Goal: Transaction & Acquisition: Obtain resource

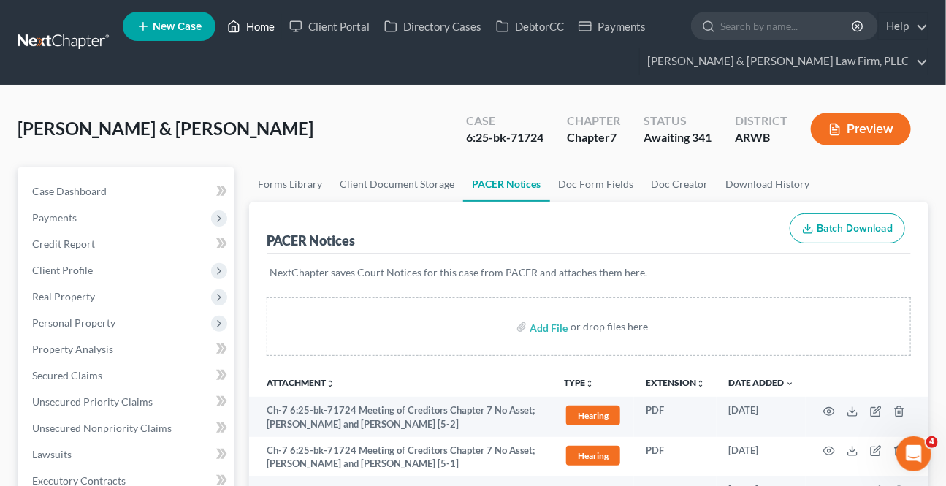
click at [253, 31] on link "Home" at bounding box center [251, 26] width 62 height 26
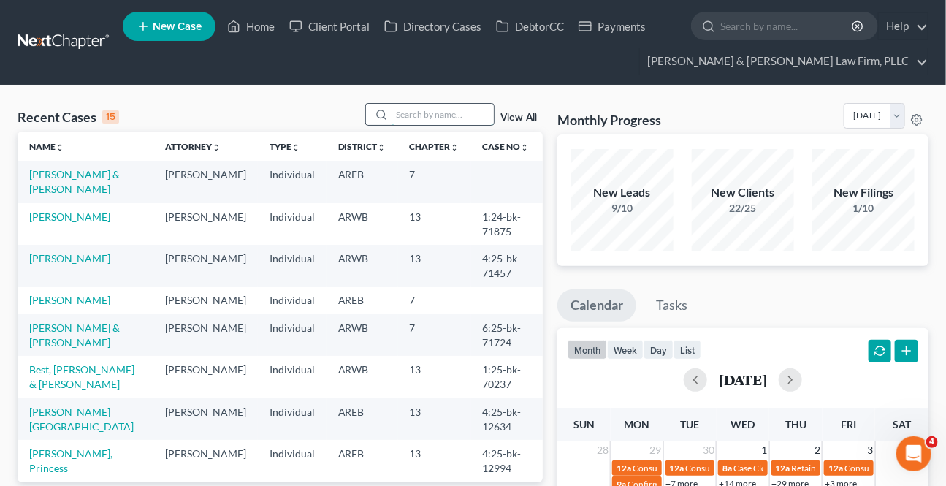
click at [403, 119] on input "search" at bounding box center [442, 114] width 102 height 21
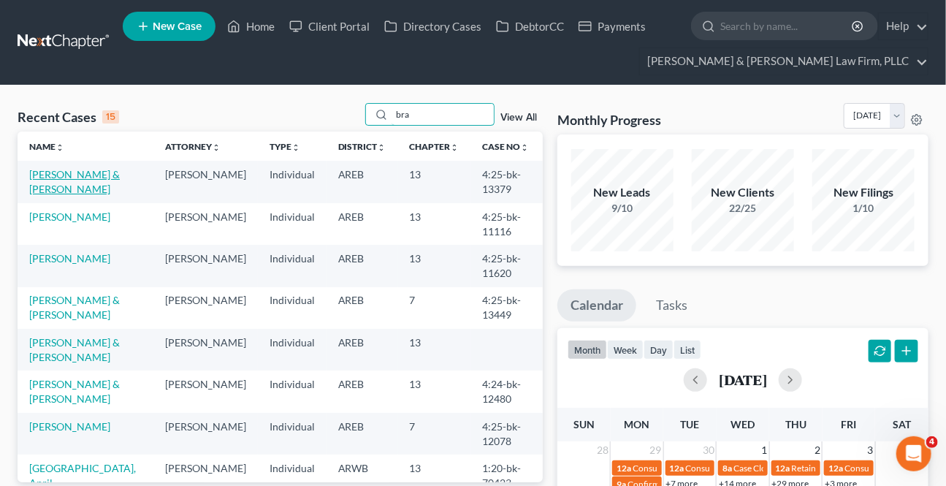
type input "bra"
click at [113, 177] on link "[PERSON_NAME] & [PERSON_NAME]" at bounding box center [74, 181] width 91 height 27
select select "2"
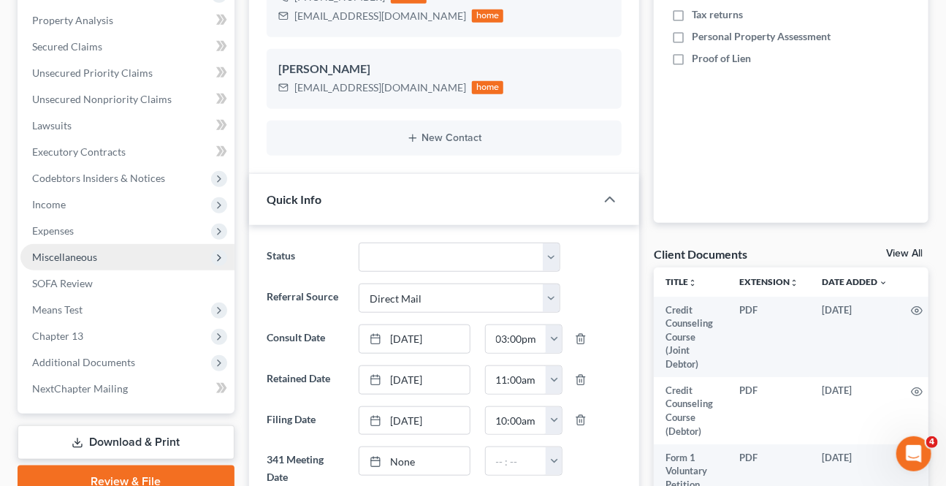
scroll to position [331, 0]
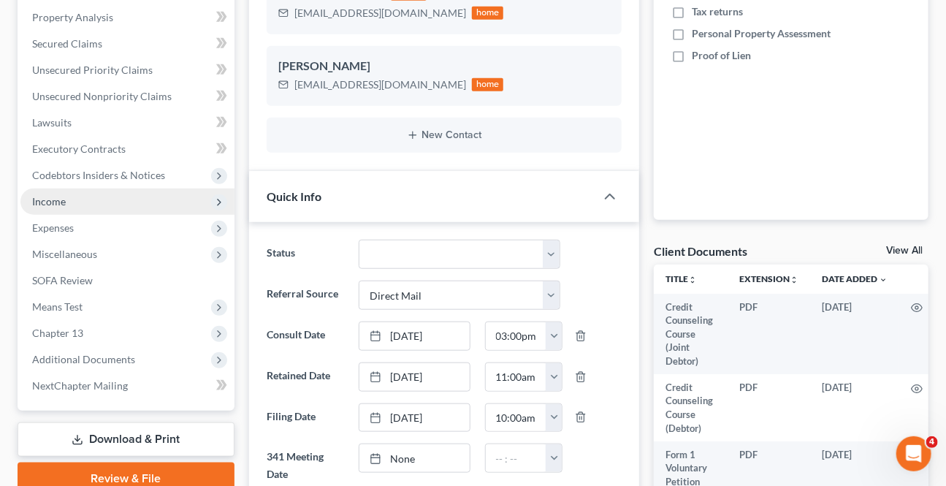
click at [41, 198] on span "Income" at bounding box center [49, 201] width 34 height 12
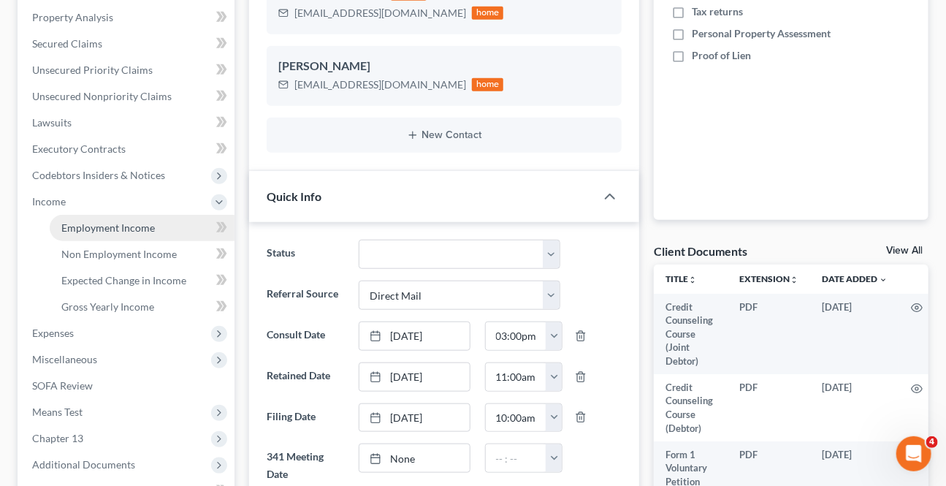
click at [74, 227] on span "Employment Income" at bounding box center [107, 227] width 93 height 12
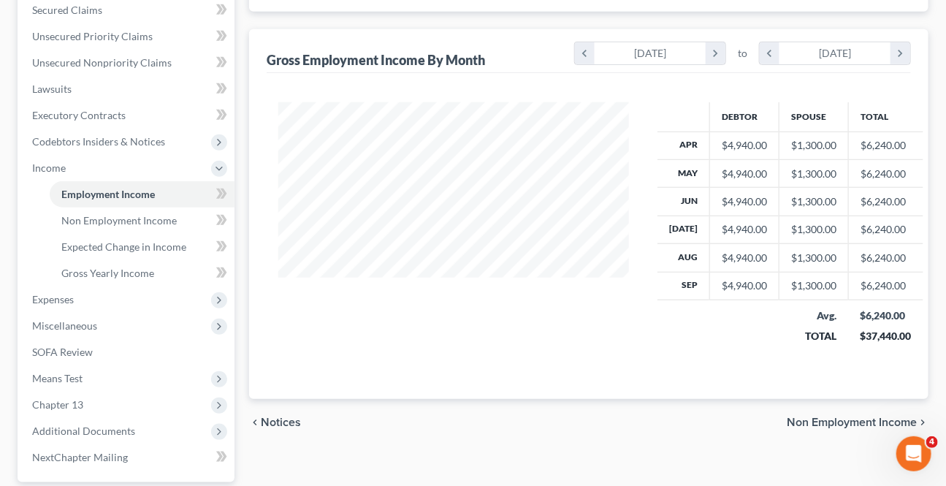
scroll to position [398, 0]
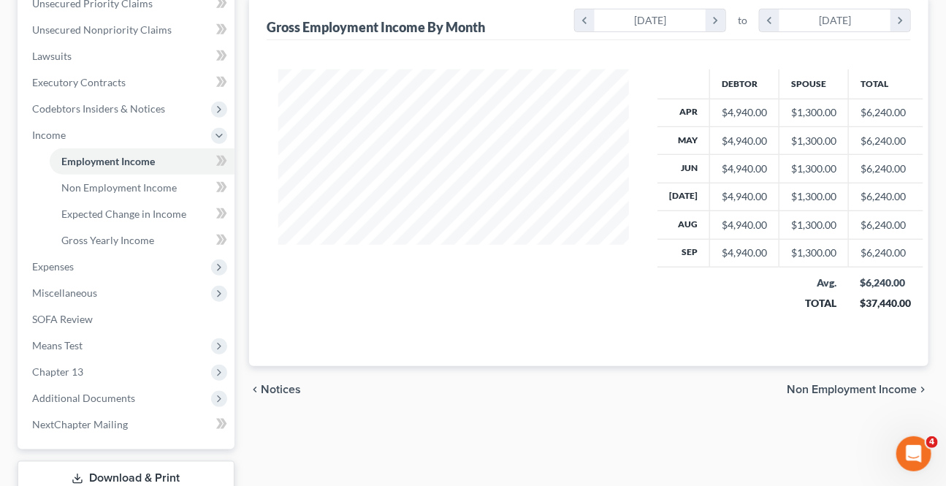
click at [810, 389] on span "Non Employment Income" at bounding box center [851, 389] width 130 height 12
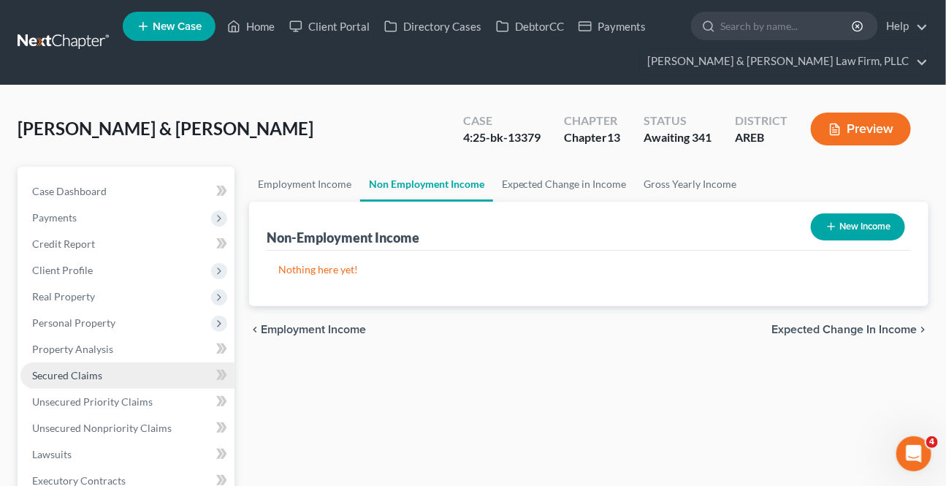
click at [58, 364] on link "Secured Claims" at bounding box center [127, 375] width 214 height 26
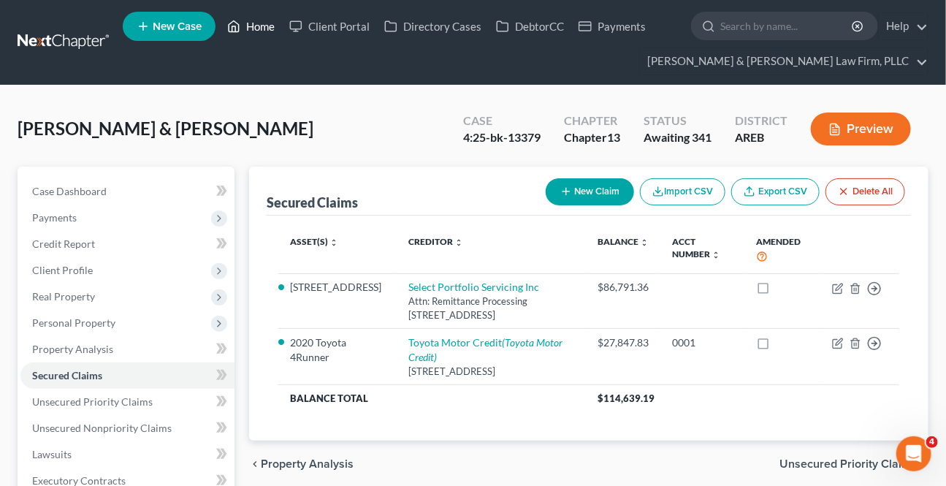
drag, startPoint x: 257, startPoint y: 28, endPoint x: 399, endPoint y: 82, distance: 152.0
click at [257, 28] on link "Home" at bounding box center [251, 26] width 62 height 26
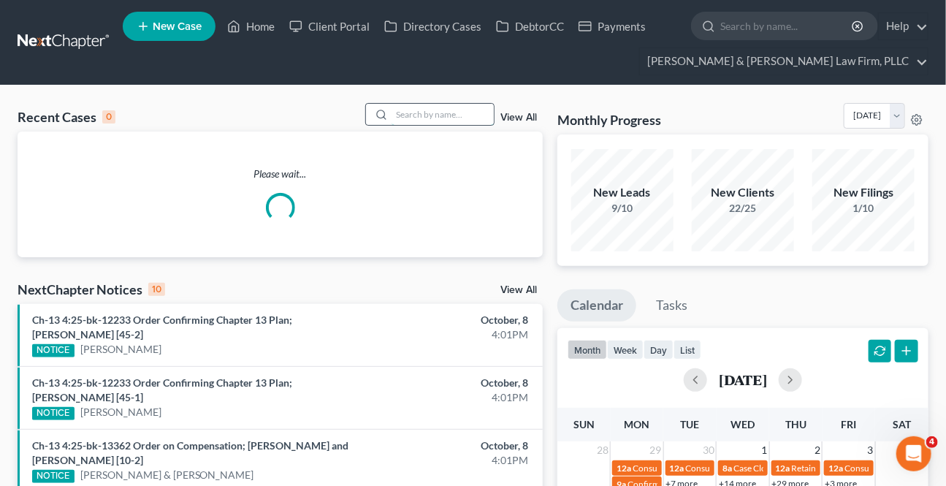
click at [453, 110] on input "search" at bounding box center [442, 114] width 102 height 21
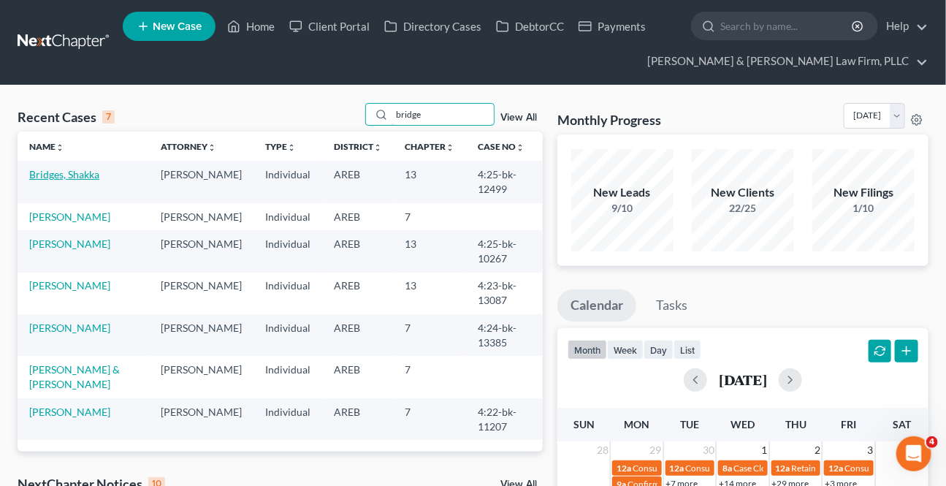
type input "bridge"
click at [81, 175] on link "Bridges, Shakka" at bounding box center [64, 174] width 70 height 12
select select "3"
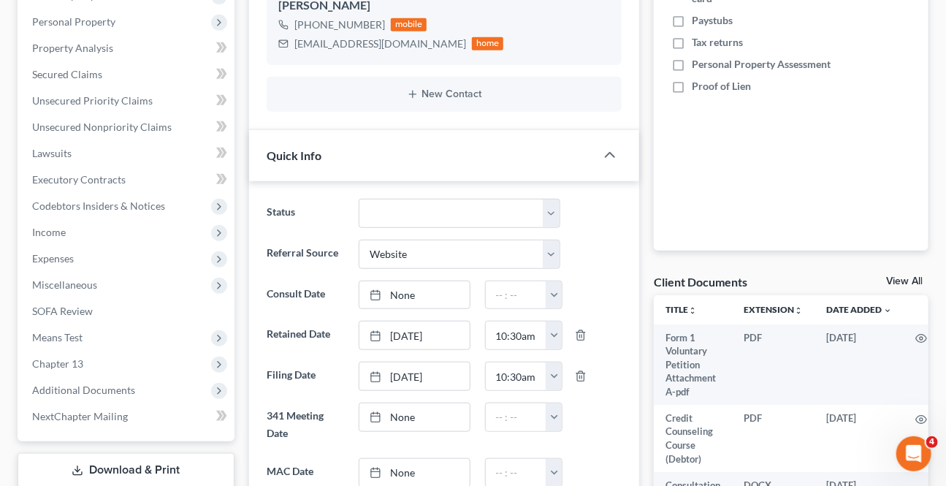
scroll to position [331, 0]
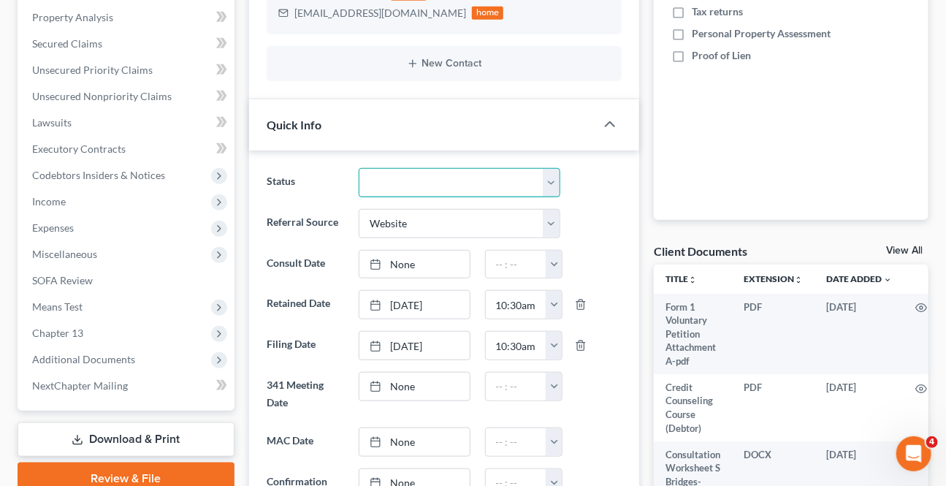
drag, startPoint x: 405, startPoint y: 187, endPoint x: 400, endPoint y: 194, distance: 8.9
click at [405, 187] on select "Awaiting 341 Chapter 7 - Attended Meeting Confirmed Discharged Dismissed New Co…" at bounding box center [459, 182] width 201 height 29
select select "9"
click at [359, 168] on select "Awaiting 341 Chapter 7 - Attended Meeting Confirmed Discharged Dismissed New Co…" at bounding box center [459, 182] width 201 height 29
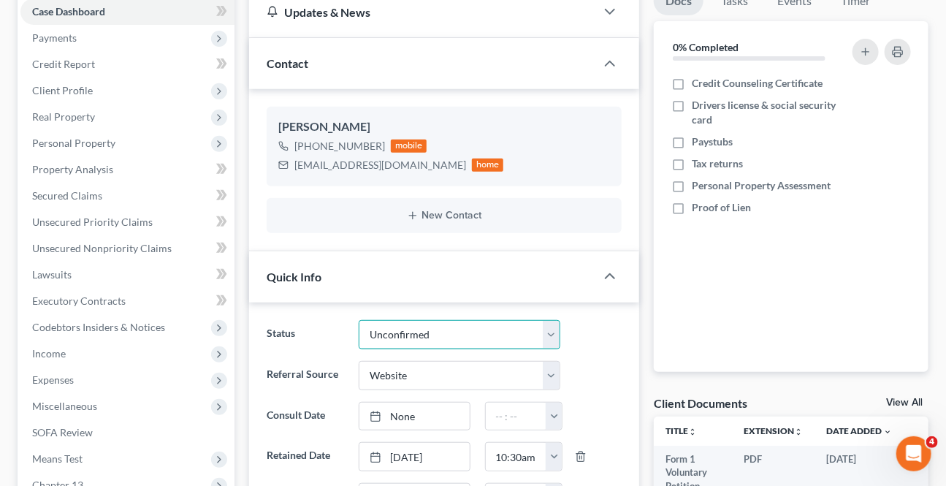
scroll to position [0, 0]
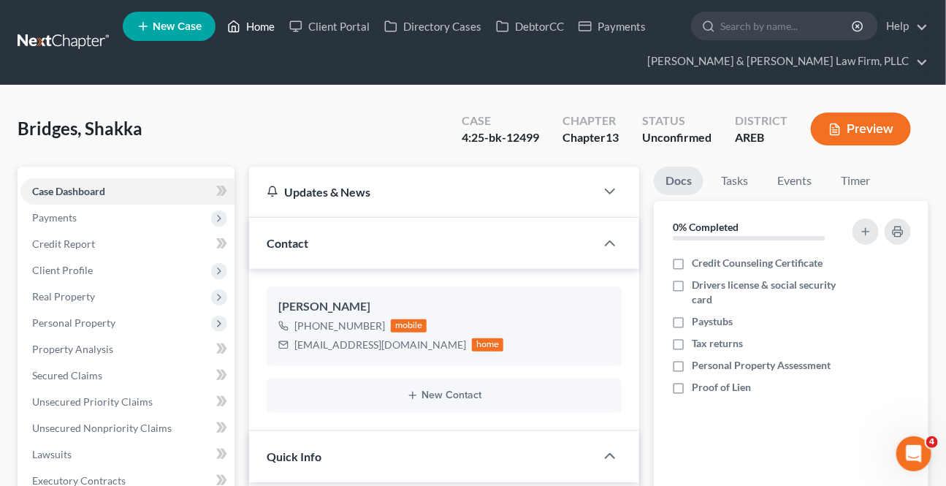
click at [243, 28] on link "Home" at bounding box center [251, 26] width 62 height 26
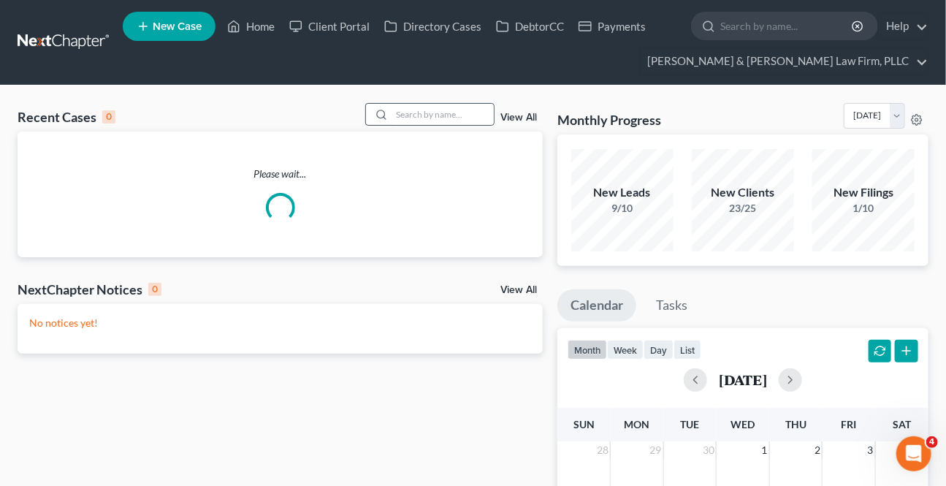
click at [387, 108] on div at bounding box center [379, 114] width 26 height 21
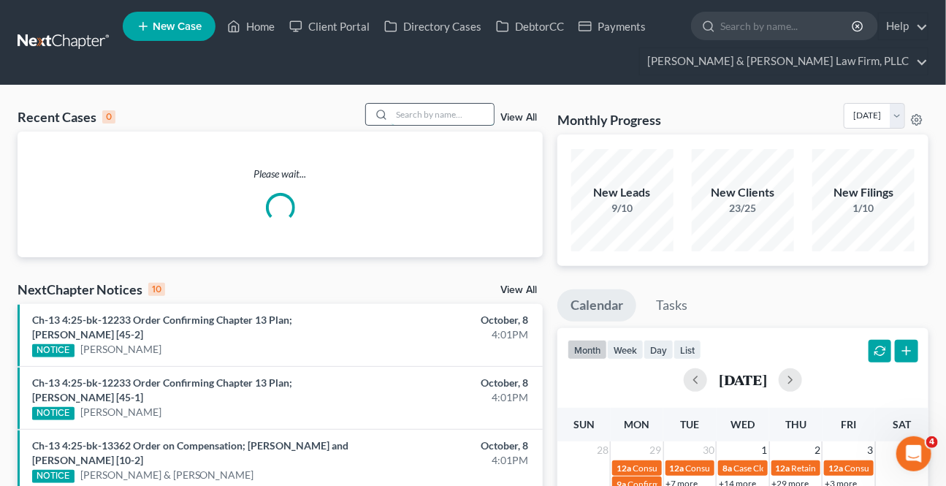
click at [407, 116] on input "search" at bounding box center [442, 114] width 102 height 21
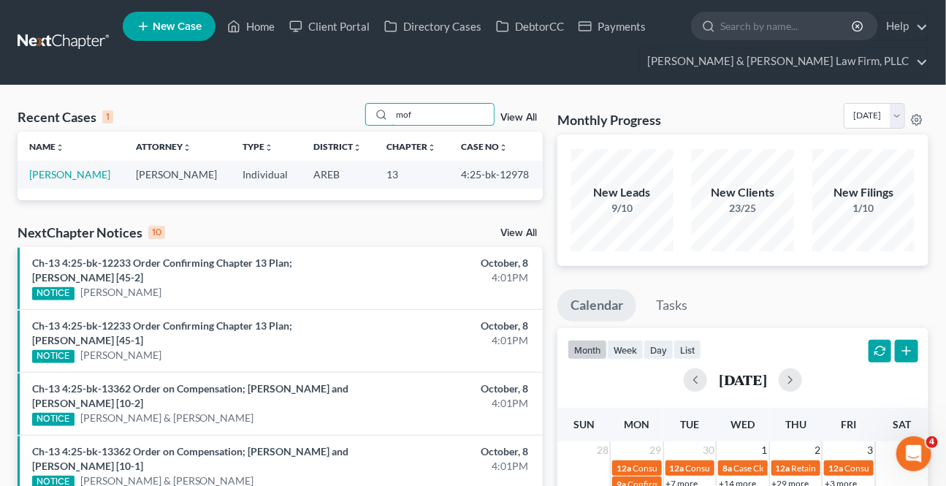
type input "mof"
click at [80, 176] on link "[PERSON_NAME]" at bounding box center [69, 174] width 81 height 12
select select "2"
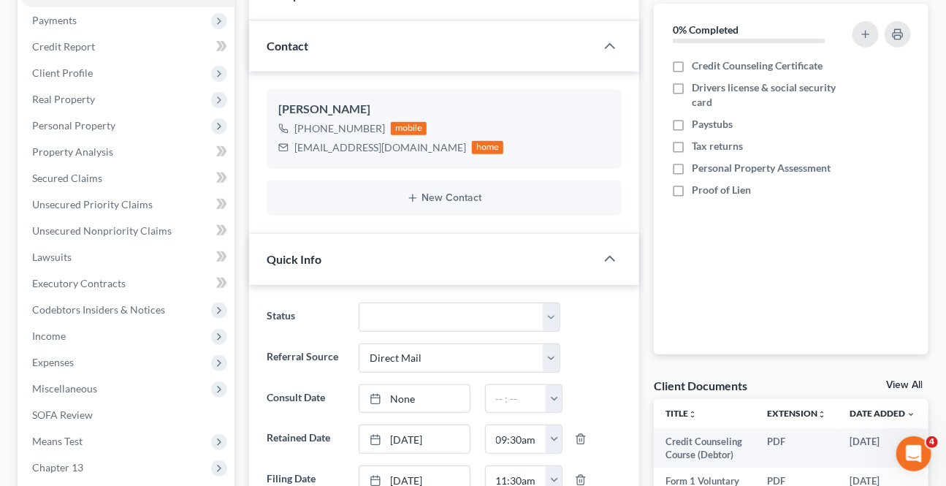
scroll to position [199, 0]
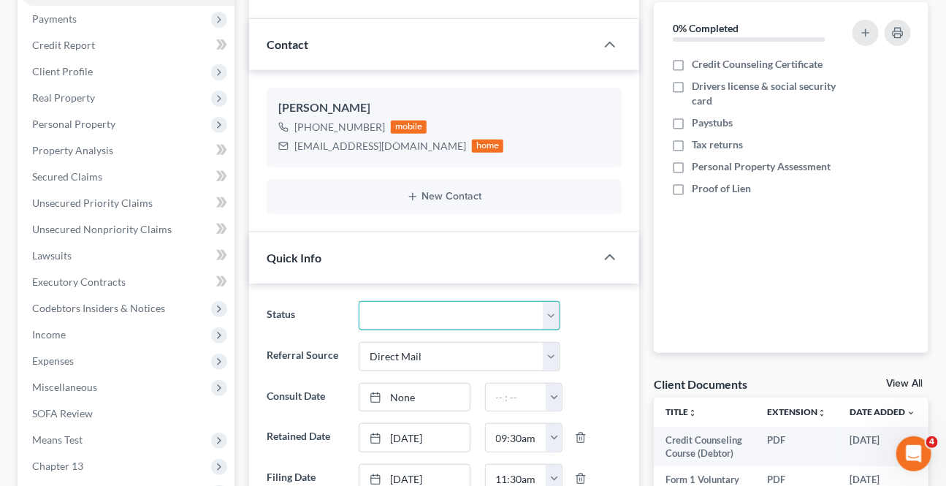
drag, startPoint x: 402, startPoint y: 311, endPoint x: 402, endPoint y: 299, distance: 11.7
click at [402, 311] on select "Awaiting 341 Chapter 7 - Attended Meeting Confirmed Discharged Dismissed New Co…" at bounding box center [459, 315] width 201 height 29
select select "9"
click at [359, 301] on select "Awaiting 341 Chapter 7 - Attended Meeting Confirmed Discharged Dismissed New Co…" at bounding box center [459, 315] width 201 height 29
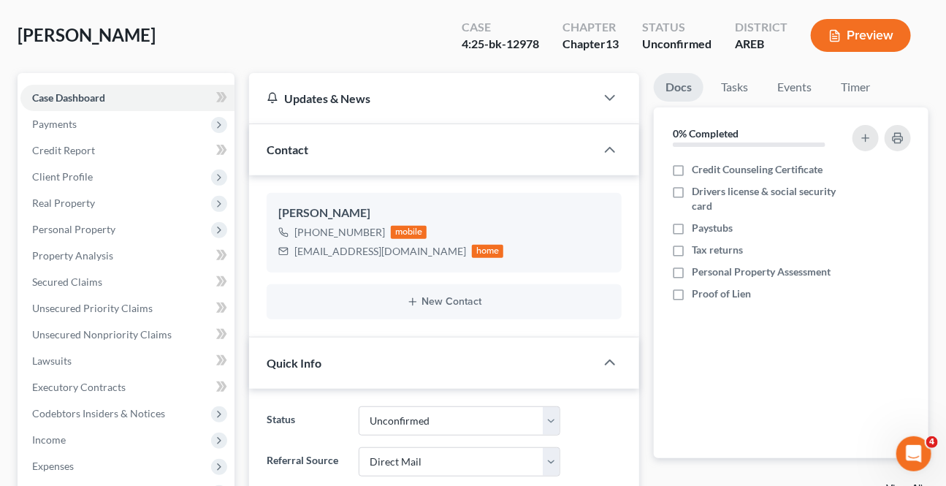
scroll to position [0, 0]
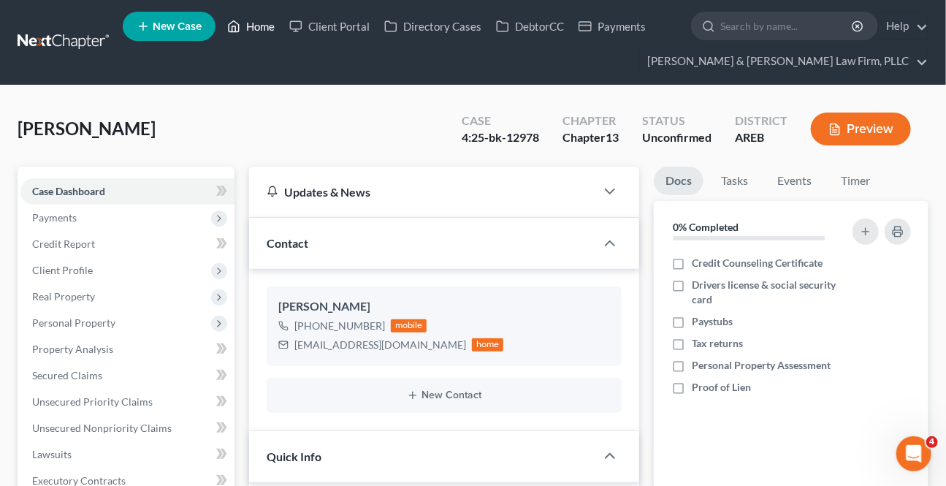
click at [266, 37] on link "Home" at bounding box center [251, 26] width 62 height 26
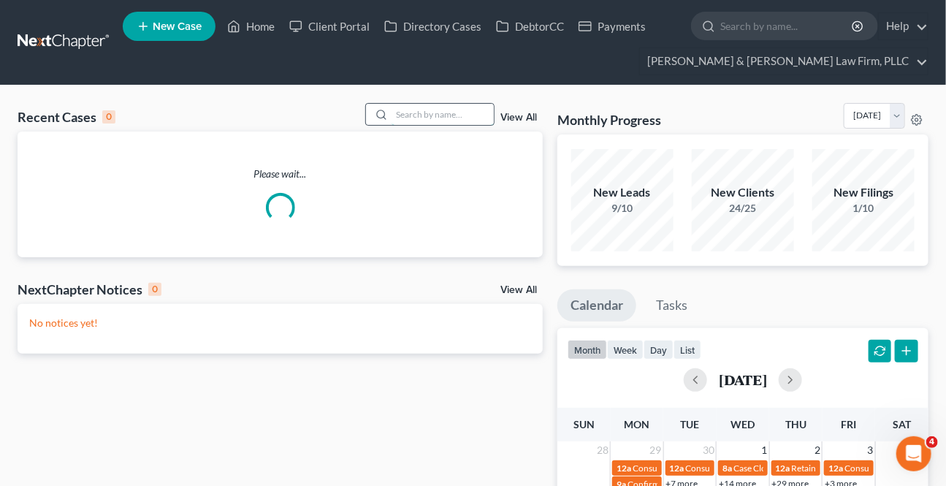
click at [399, 112] on input "search" at bounding box center [442, 114] width 102 height 21
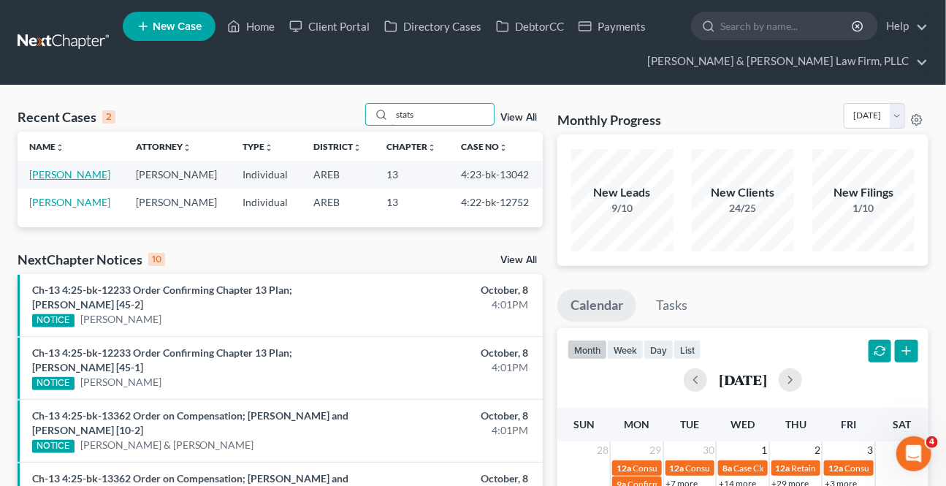
type input "stats"
click at [87, 172] on link "[PERSON_NAME]" at bounding box center [69, 174] width 81 height 12
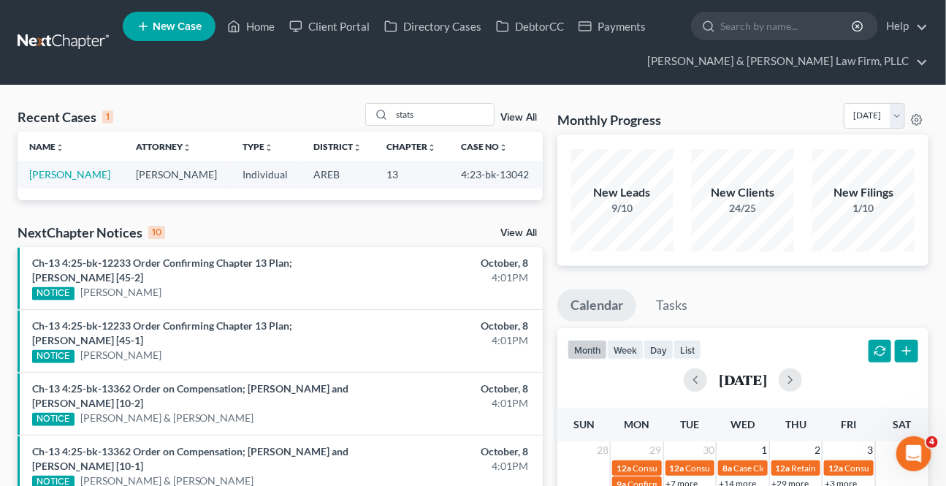
select select "3"
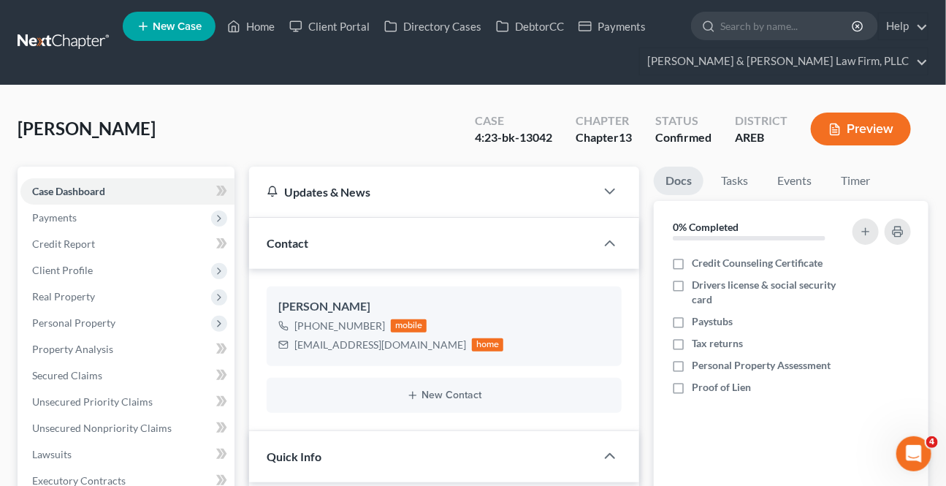
scroll to position [331, 0]
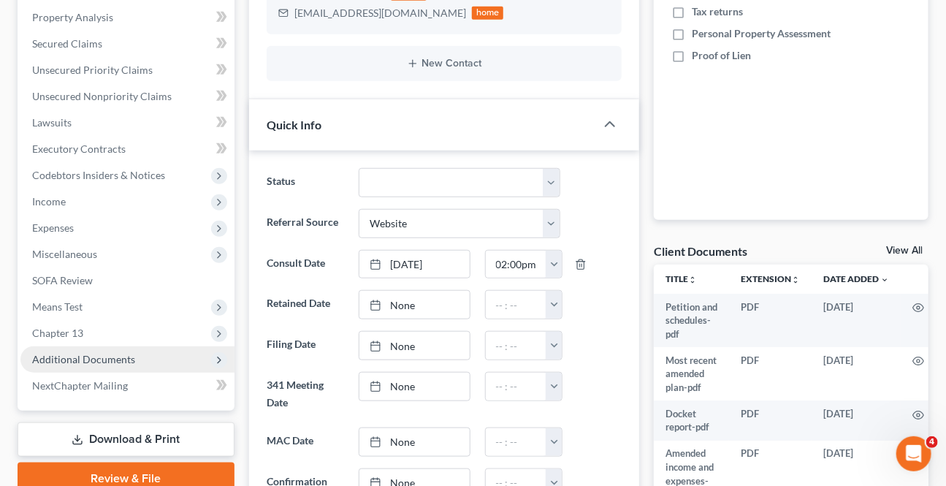
click at [69, 348] on span "Additional Documents" at bounding box center [127, 359] width 214 height 26
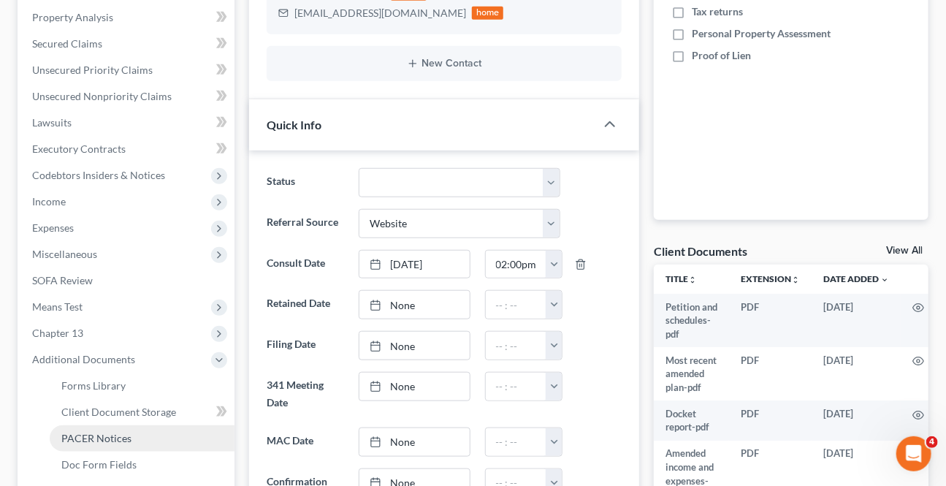
drag, startPoint x: 98, startPoint y: 432, endPoint x: 134, endPoint y: 447, distance: 39.3
click at [99, 432] on span "PACER Notices" at bounding box center [96, 438] width 70 height 12
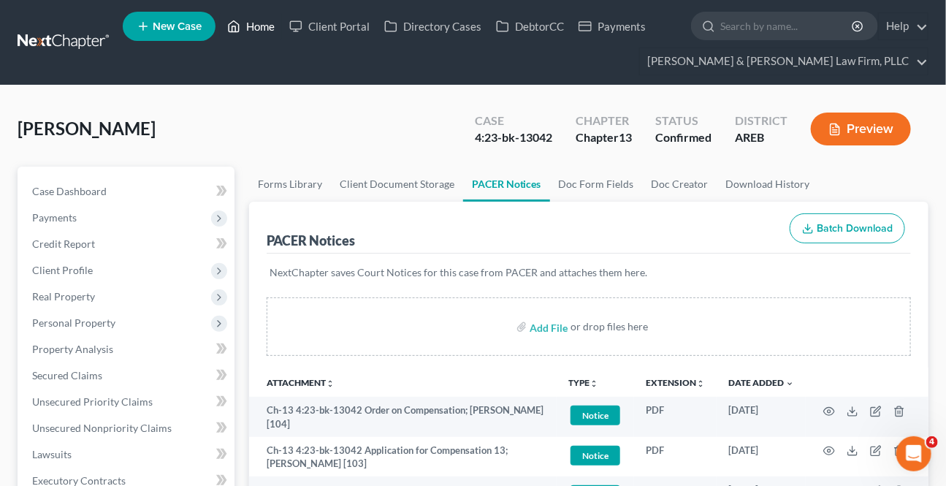
drag, startPoint x: 224, startPoint y: 25, endPoint x: 432, endPoint y: 128, distance: 232.2
click at [224, 25] on link "Home" at bounding box center [251, 26] width 62 height 26
click at [241, 24] on link "Home" at bounding box center [251, 26] width 62 height 26
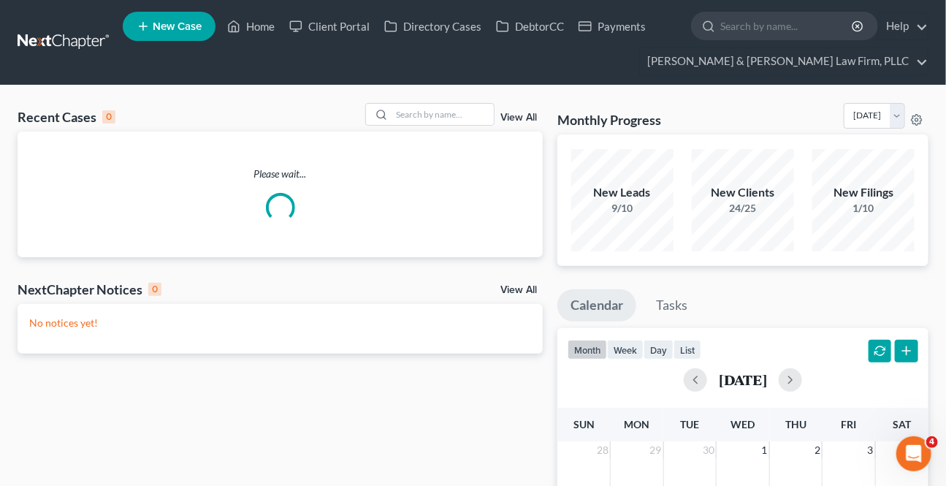
click at [423, 131] on div "Recent Cases 0 View All" at bounding box center [280, 117] width 525 height 28
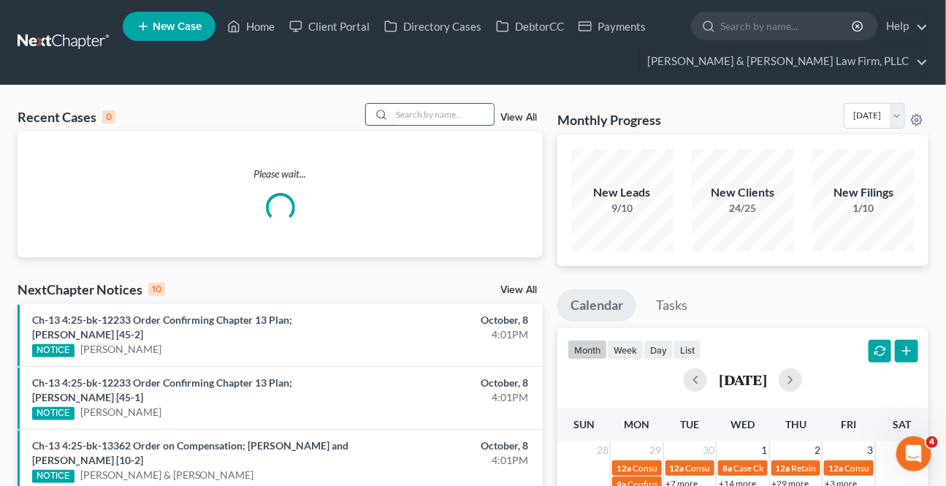
click at [422, 120] on input "search" at bounding box center [442, 114] width 102 height 21
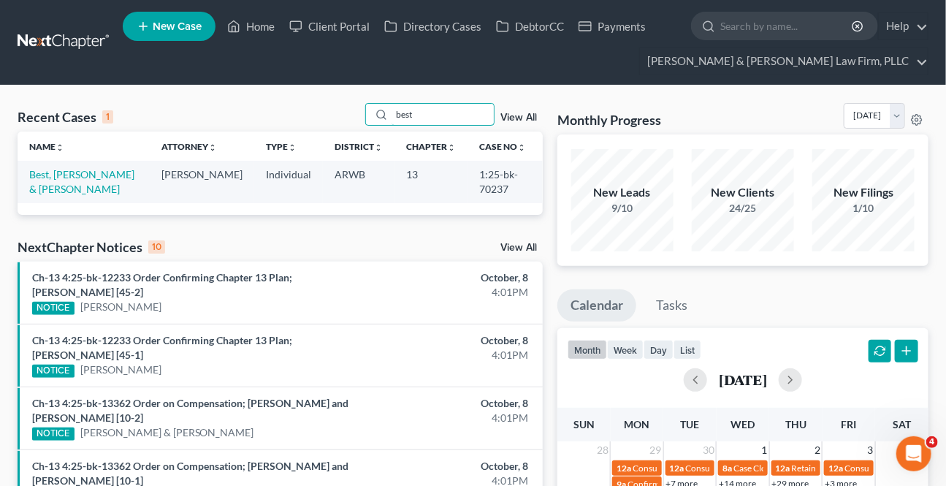
type input "best"
click at [69, 165] on td "Best, [PERSON_NAME] & [PERSON_NAME]" at bounding box center [84, 182] width 132 height 42
click at [58, 178] on link "Best, [PERSON_NAME] & [PERSON_NAME]" at bounding box center [81, 181] width 105 height 27
select select "9"
select select "1"
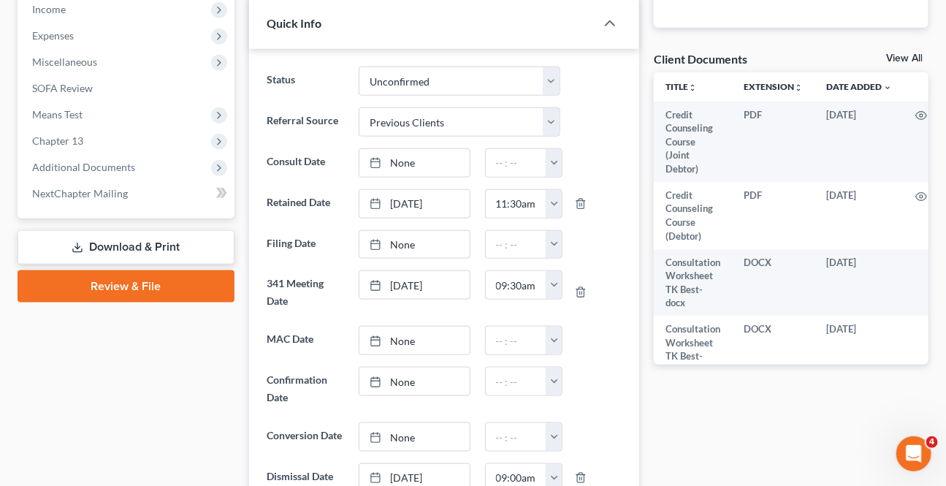
scroll to position [531, 0]
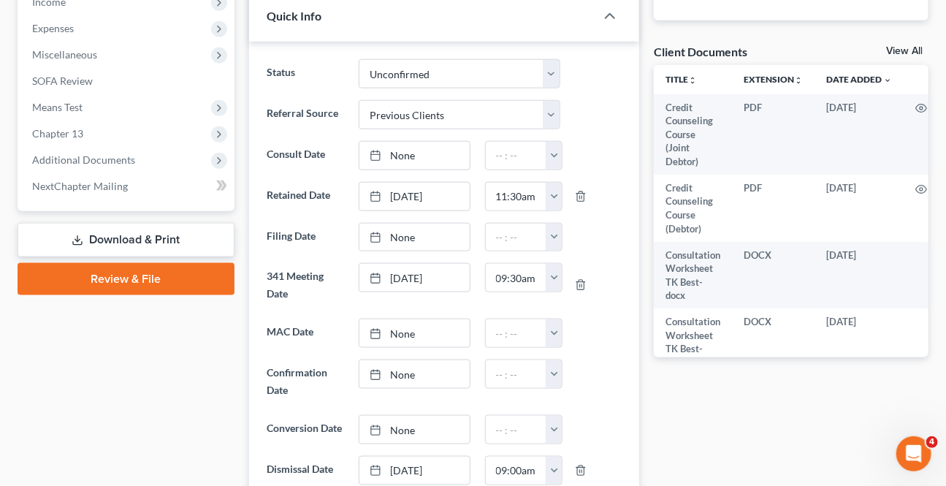
click at [87, 244] on link "Download & Print" at bounding box center [126, 240] width 217 height 34
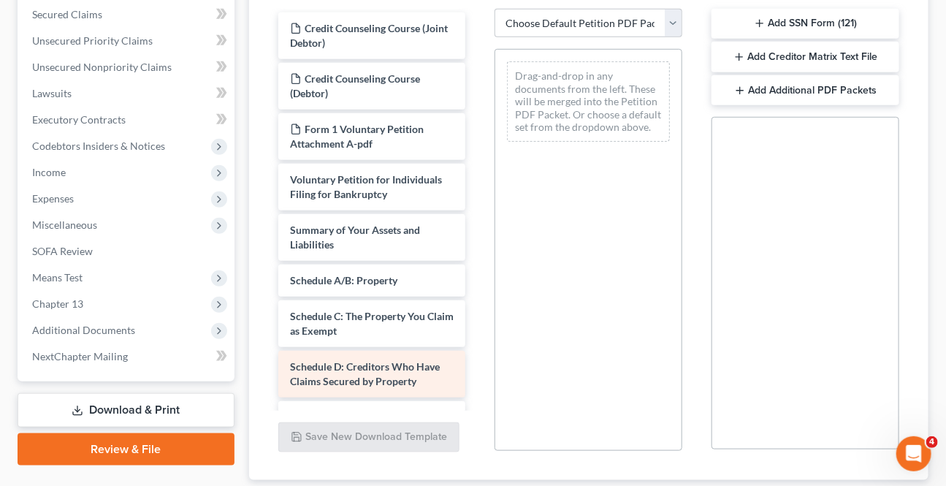
scroll to position [398, 0]
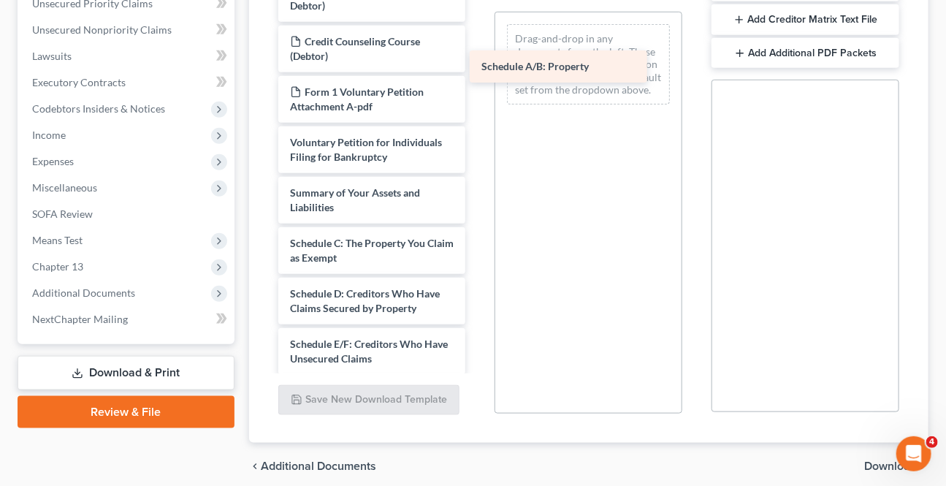
drag, startPoint x: 355, startPoint y: 228, endPoint x: 585, endPoint y: 28, distance: 304.4
click at [478, 28] on div "Schedule A/B: Property Credit Counseling Course (Joint Debtor) Credit Counselin…" at bounding box center [372, 430] width 211 height 910
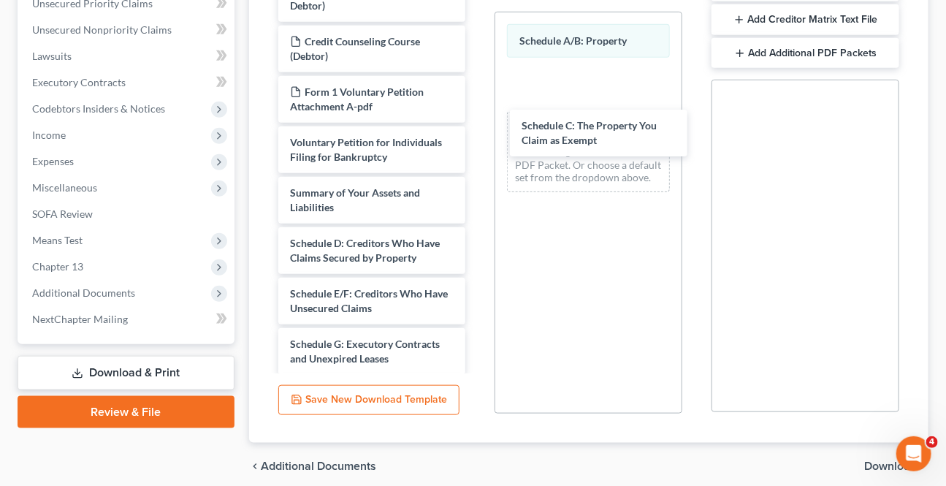
drag, startPoint x: 326, startPoint y: 229, endPoint x: 551, endPoint y: 64, distance: 278.5
click at [478, 95] on div "Schedule C: The Property You Claim as Exempt Credit Counseling Course (Joint De…" at bounding box center [372, 404] width 211 height 859
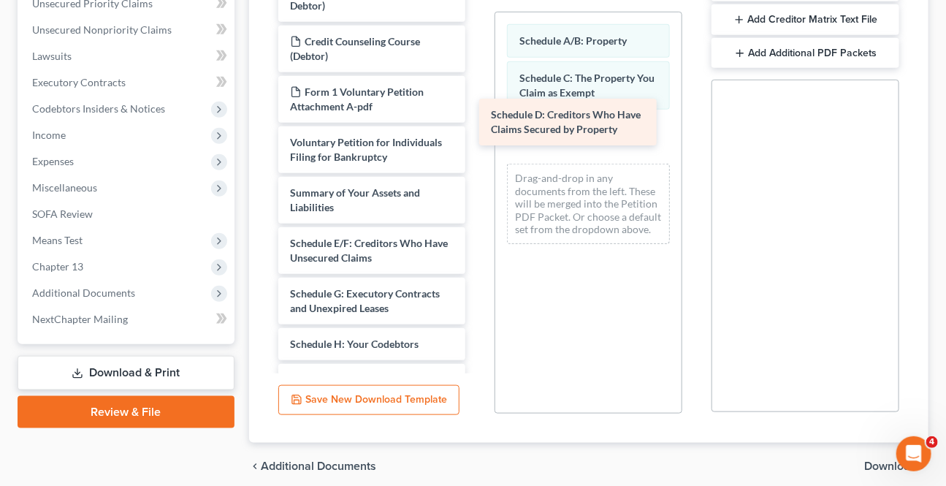
drag, startPoint x: 355, startPoint y: 240, endPoint x: 549, endPoint y: 134, distance: 221.6
click at [478, 124] on div "Schedule D: Creditors Who Have Claims Secured by Property Credit Counseling Cou…" at bounding box center [372, 379] width 211 height 809
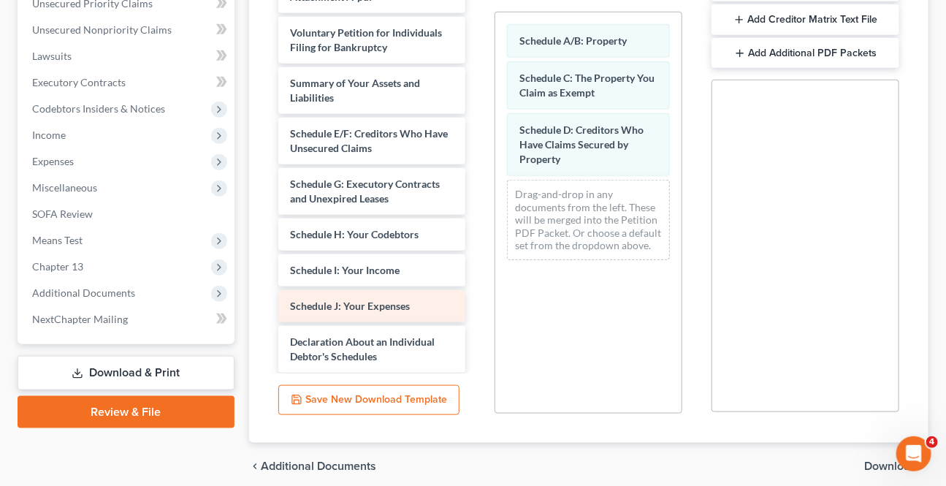
scroll to position [132, 0]
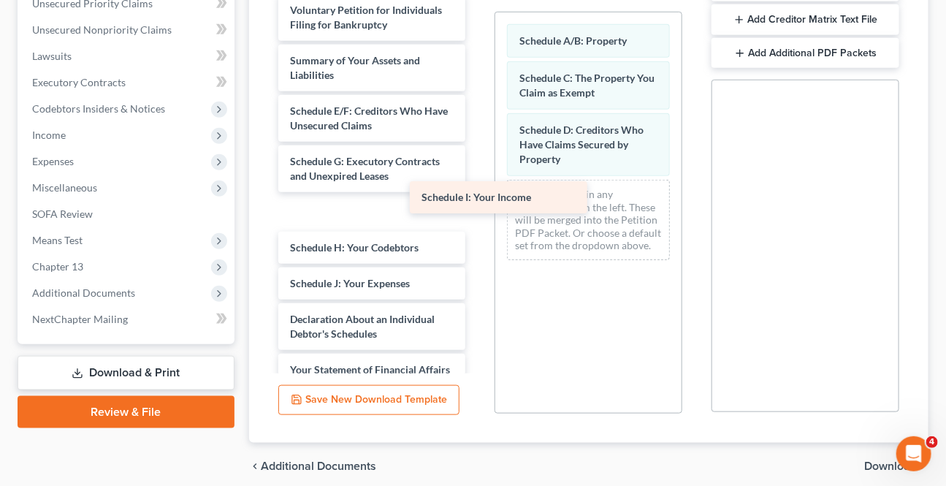
drag, startPoint x: 354, startPoint y: 227, endPoint x: 570, endPoint y: 176, distance: 221.4
click at [478, 178] on div "Schedule I: Your Income Credit Counseling Course (Joint Debtor) Credit Counseli…" at bounding box center [372, 247] width 211 height 809
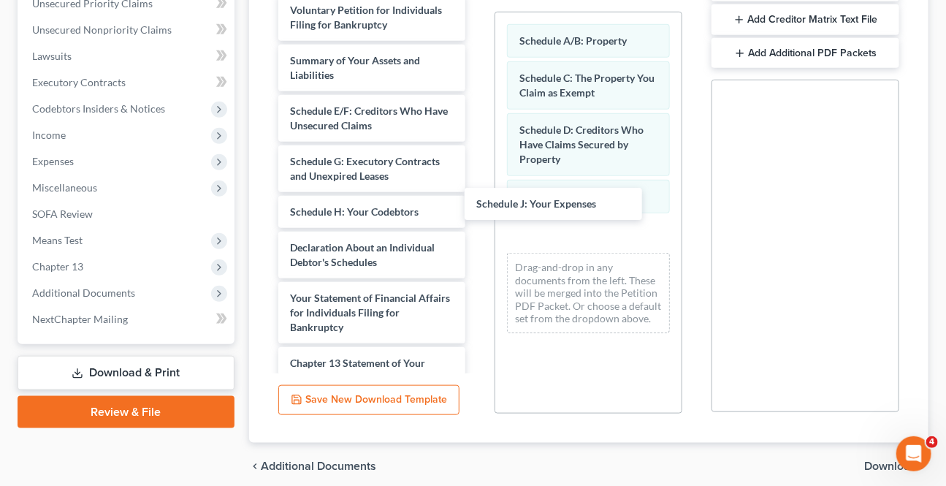
click at [478, 204] on div "Schedule J: Your Expenses Credit Counseling Course (Joint Debtor) Credit Counse…" at bounding box center [372, 211] width 211 height 737
click at [873, 460] on span "Download" at bounding box center [890, 466] width 53 height 12
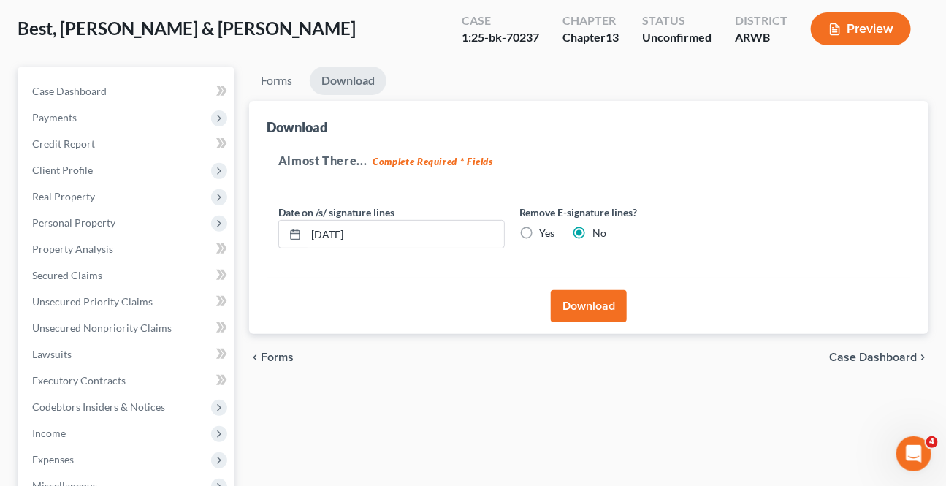
scroll to position [62, 0]
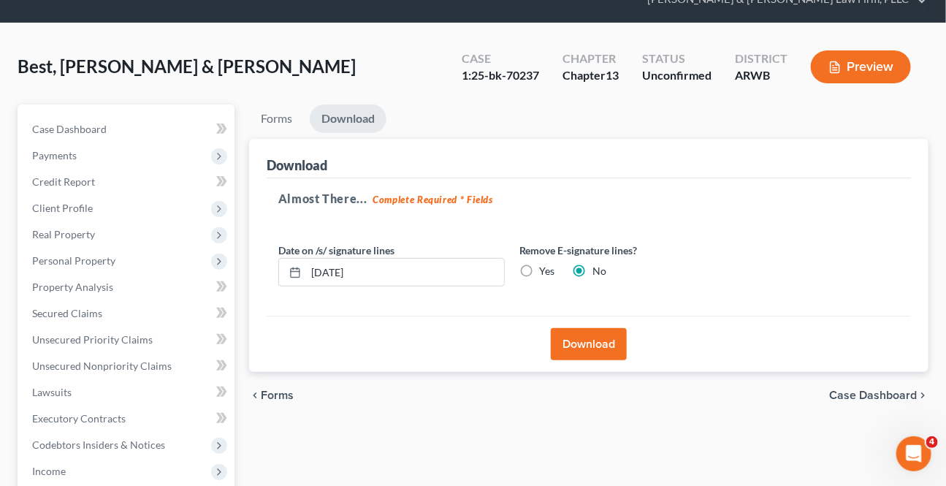
click at [587, 342] on button "Download" at bounding box center [589, 344] width 76 height 32
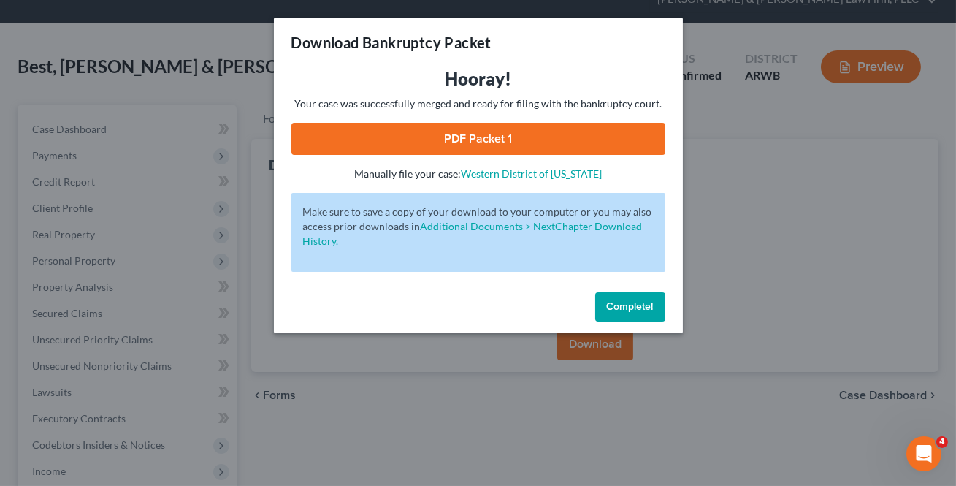
click at [439, 153] on link "PDF Packet 1" at bounding box center [478, 139] width 374 height 32
click at [621, 307] on span "Complete!" at bounding box center [630, 306] width 47 height 12
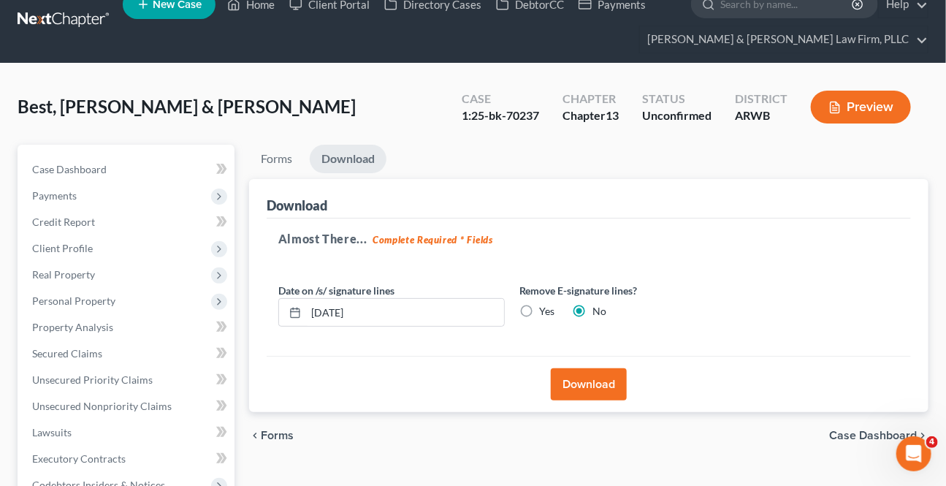
scroll to position [0, 0]
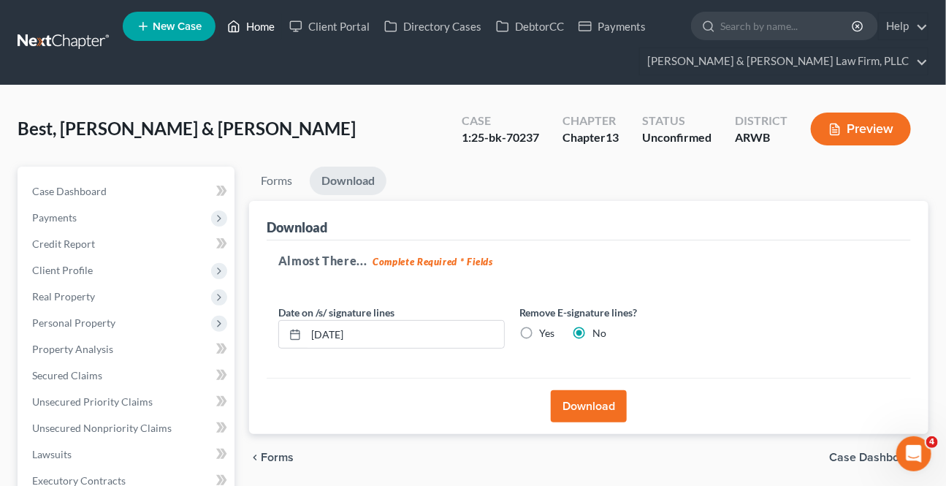
click at [245, 21] on link "Home" at bounding box center [251, 26] width 62 height 26
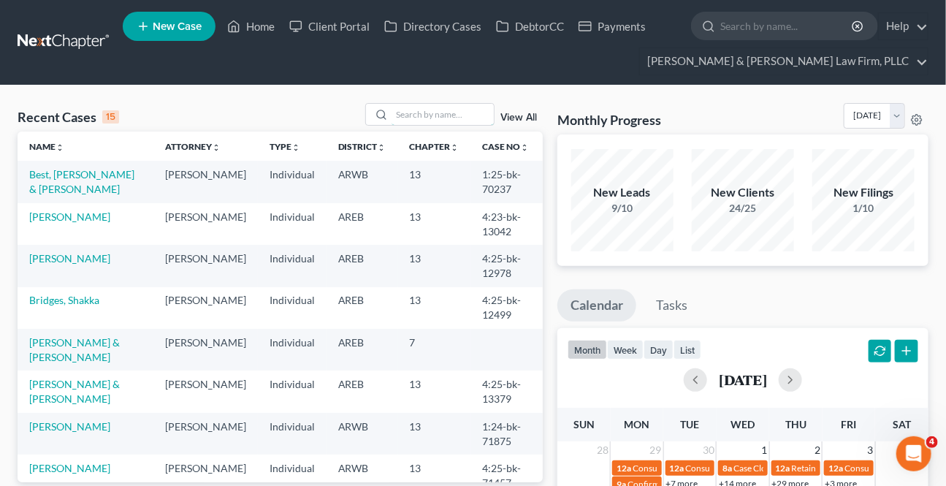
click at [391, 120] on input "search" at bounding box center [442, 114] width 102 height 21
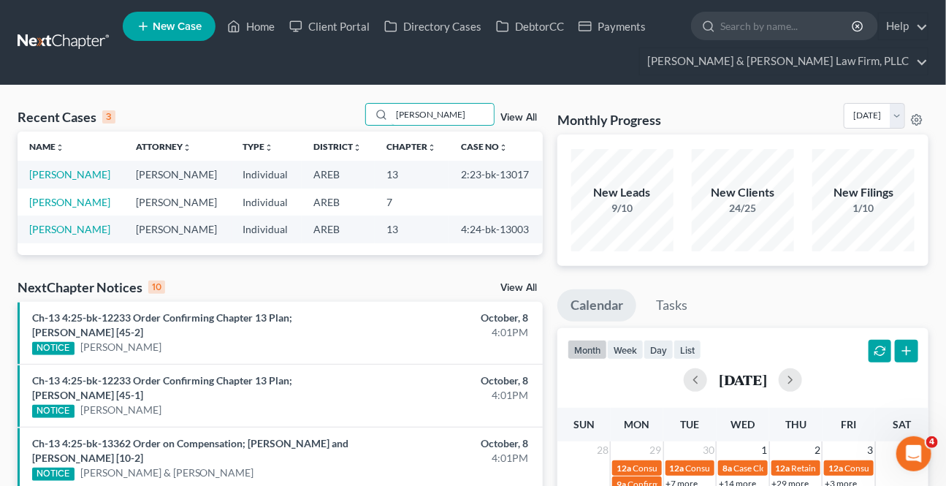
drag, startPoint x: 429, startPoint y: 118, endPoint x: 331, endPoint y: 120, distance: 98.6
click at [331, 120] on div "Recent Cases 3 [PERSON_NAME] View All" at bounding box center [280, 117] width 525 height 28
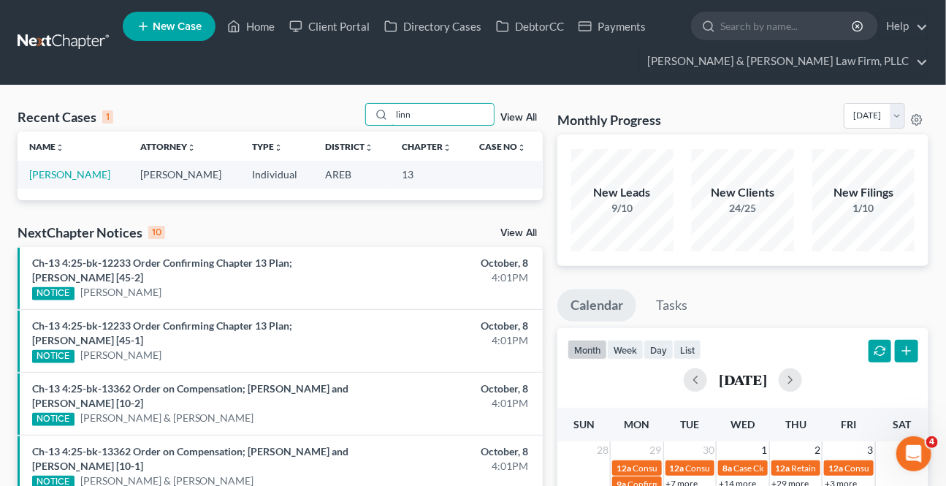
type input "linn"
click at [53, 171] on link "[PERSON_NAME]" at bounding box center [69, 174] width 81 height 12
select select "3"
